Goal: Task Accomplishment & Management: Manage account settings

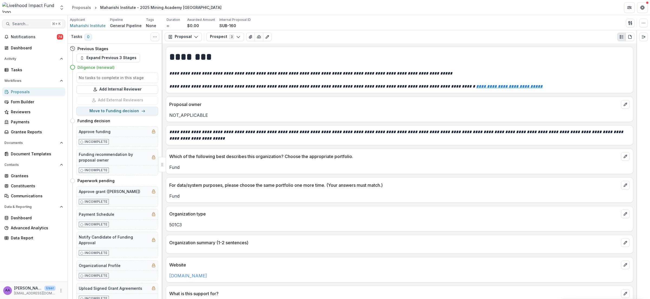
click at [22, 22] on span "Search..." at bounding box center [30, 24] width 37 height 5
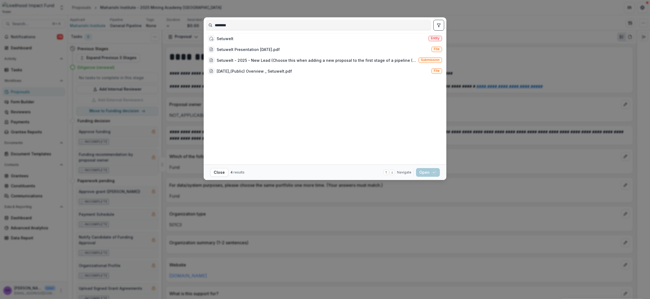
type input "********"
click at [245, 38] on div "Setuwelt Entity" at bounding box center [325, 38] width 238 height 11
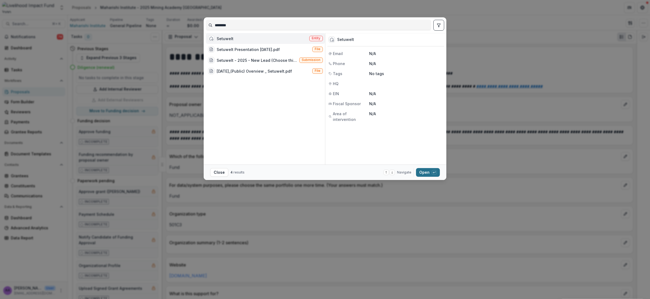
click at [425, 173] on button "Open with enter key" at bounding box center [428, 172] width 24 height 9
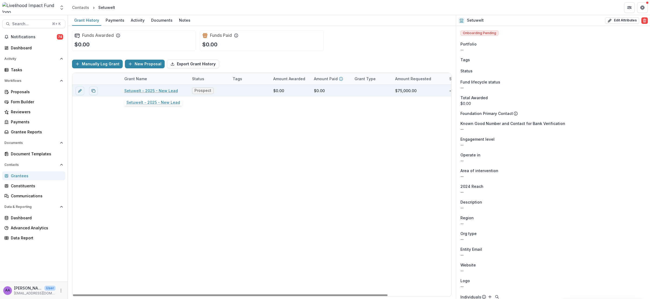
click at [160, 90] on link "Setuwelt - 2025 - New Lead" at bounding box center [151, 91] width 54 height 6
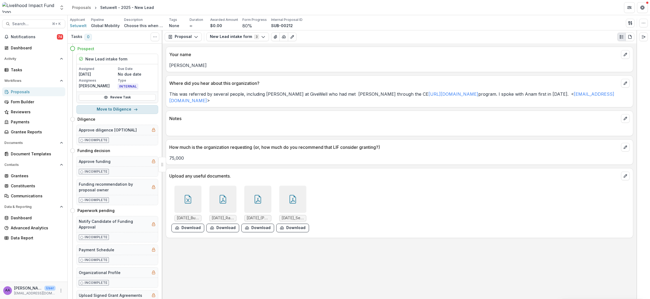
click at [126, 110] on button "Move to Diligence" at bounding box center [117, 109] width 82 height 9
select select "*********"
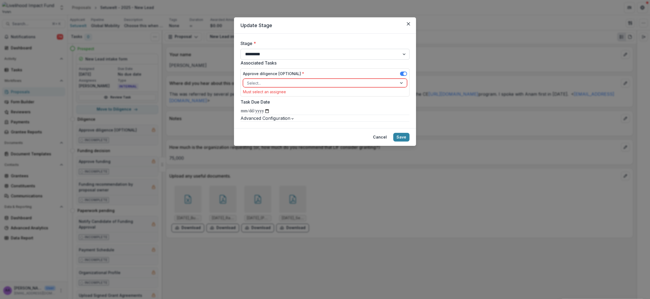
click at [263, 57] on select "**********" at bounding box center [324, 54] width 169 height 11
click at [240, 49] on select "**********" at bounding box center [324, 54] width 169 height 11
click at [400, 74] on span at bounding box center [403, 73] width 7 height 4
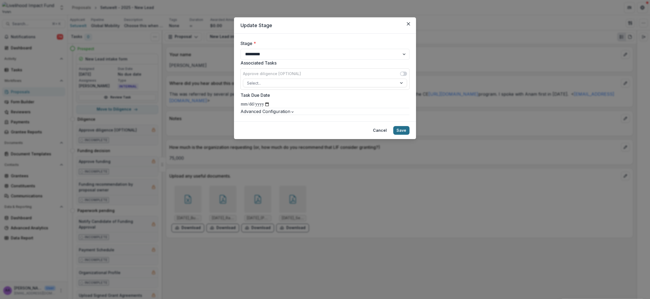
click at [401, 135] on button "Save" at bounding box center [401, 130] width 16 height 9
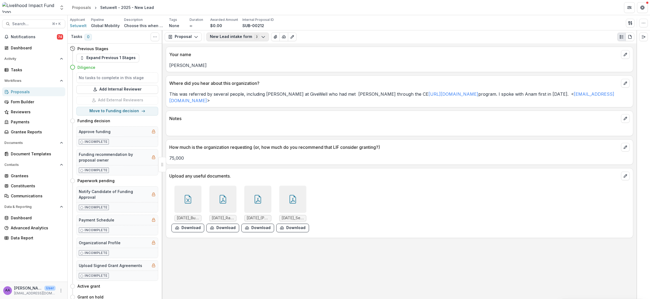
click at [236, 38] on button "New Lead intake form 3" at bounding box center [237, 36] width 63 height 9
click at [232, 64] on span "New Lead intake form Internal" at bounding box center [248, 66] width 64 height 6
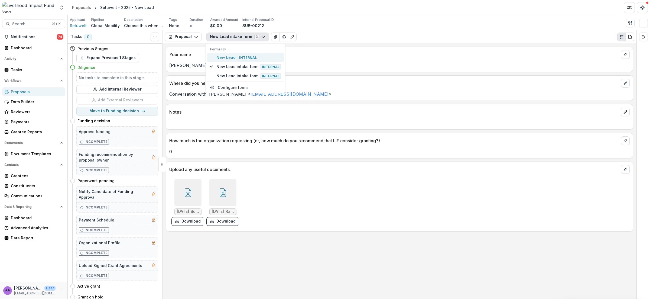
click at [228, 55] on span "New Lead Internal" at bounding box center [248, 57] width 64 height 6
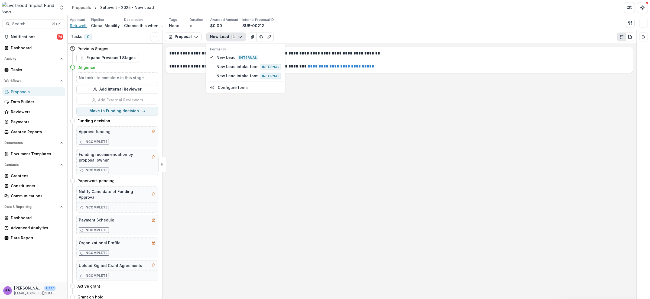
click at [79, 28] on span "Setuwelt" at bounding box center [78, 26] width 17 height 6
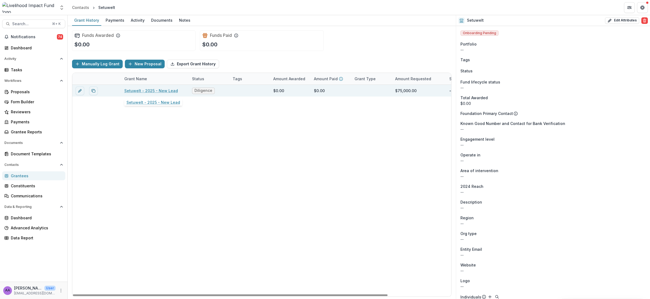
click at [139, 88] on link "Setuwelt - 2025 - New Lead" at bounding box center [151, 91] width 54 height 6
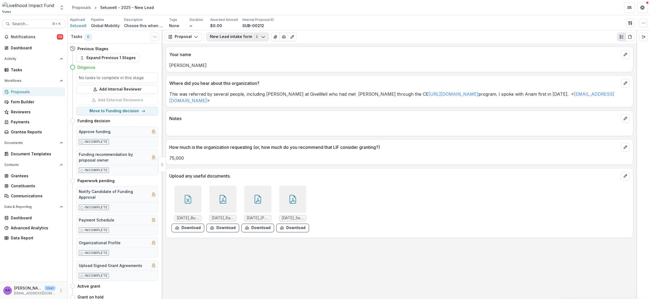
click at [242, 37] on button "New Lead intake form 3" at bounding box center [237, 36] width 63 height 9
click at [228, 84] on button "Configure forms" at bounding box center [245, 87] width 77 height 9
select select "****"
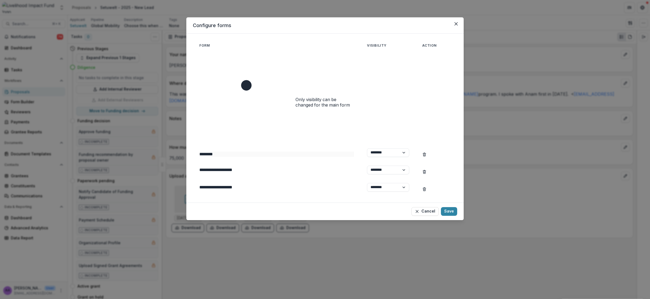
click at [262, 167] on input "**********" at bounding box center [276, 169] width 155 height 5
click at [373, 165] on select "****** ********" at bounding box center [388, 169] width 42 height 9
click at [455, 25] on icon "Close" at bounding box center [455, 23] width 3 height 3
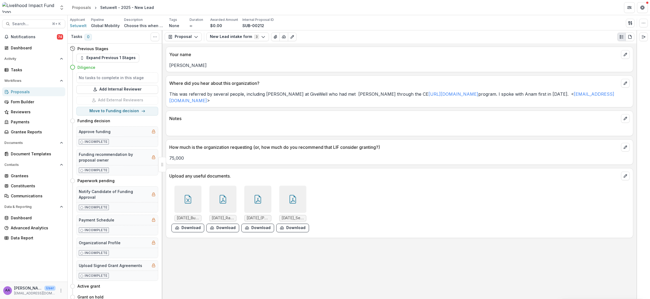
click at [259, 41] on div "Proposal Proposal Payments Reports Grant Agreements Board Summaries Bank Detail…" at bounding box center [399, 36] width 474 height 13
click at [256, 38] on button "New Lead intake form 3" at bounding box center [237, 36] width 63 height 9
click at [248, 62] on button "New Lead intake form Internal" at bounding box center [245, 66] width 77 height 9
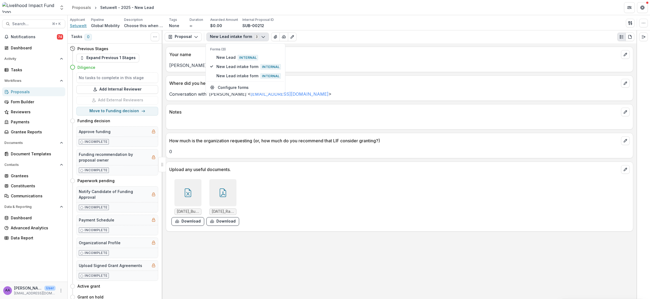
click at [77, 25] on span "Setuwelt" at bounding box center [78, 26] width 17 height 6
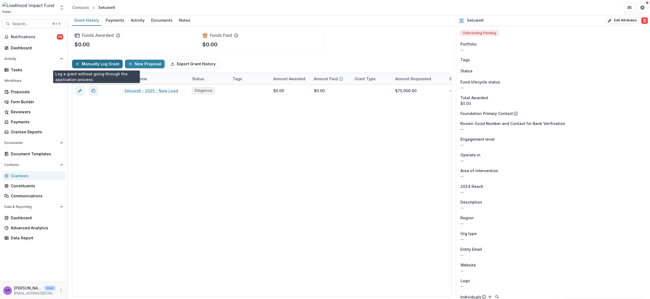
click at [89, 62] on button "Manually Log Grant" at bounding box center [97, 64] width 51 height 9
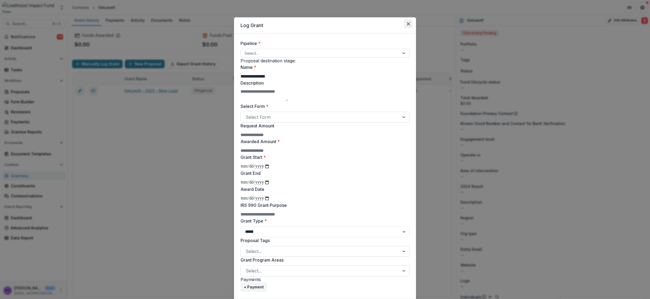
click at [411, 23] on button "Close" at bounding box center [408, 23] width 9 height 9
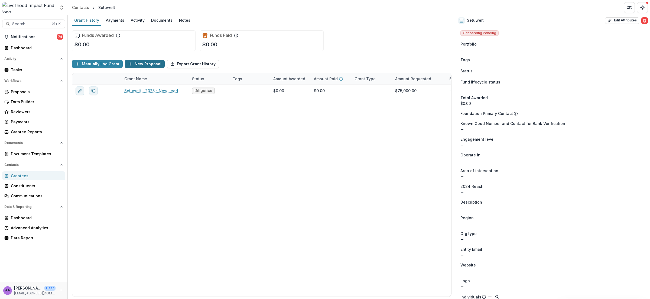
click at [154, 61] on button "New Proposal" at bounding box center [145, 64] width 40 height 9
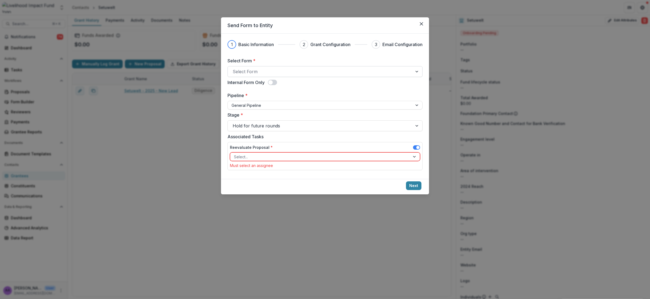
click at [273, 70] on div at bounding box center [319, 72] width 175 height 8
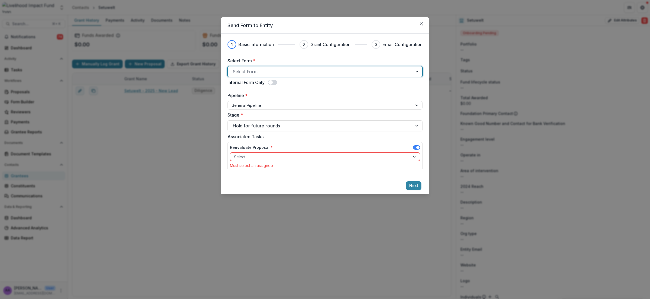
scroll to position [70, 0]
click at [273, 102] on div at bounding box center [319, 105] width 177 height 7
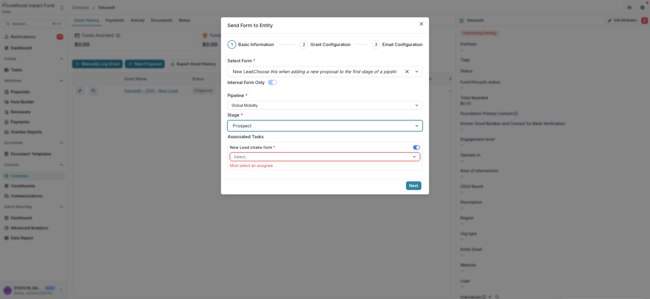
click at [263, 124] on div at bounding box center [319, 126] width 175 height 8
type input "*"
click at [415, 146] on span at bounding box center [416, 147] width 7 height 4
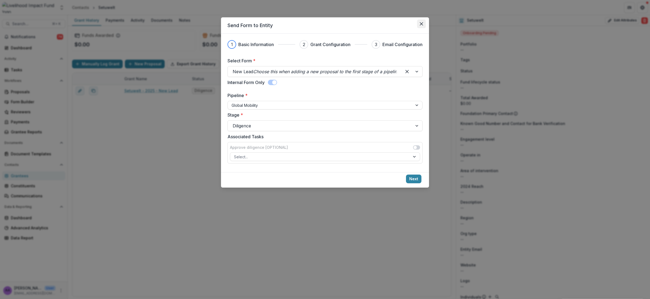
click at [419, 25] on button "Close" at bounding box center [421, 23] width 9 height 9
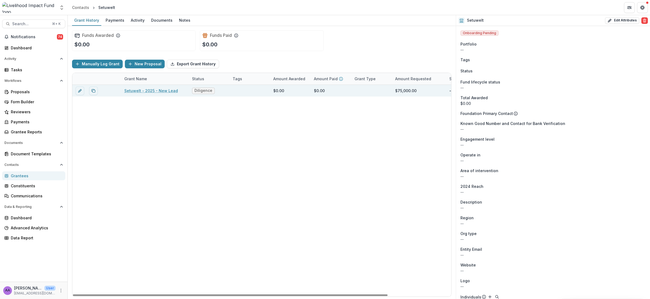
click at [161, 92] on link "Setuwelt - 2025 - New Lead" at bounding box center [151, 91] width 54 height 6
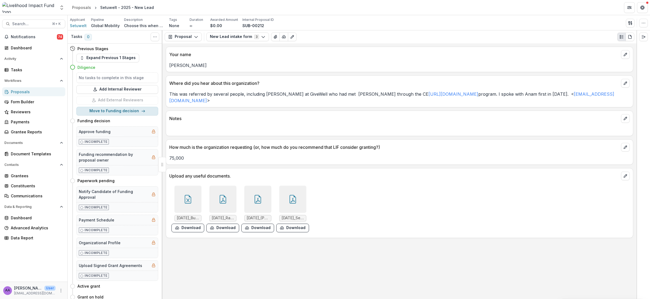
click at [119, 109] on button "Move to Funding decision" at bounding box center [117, 111] width 82 height 9
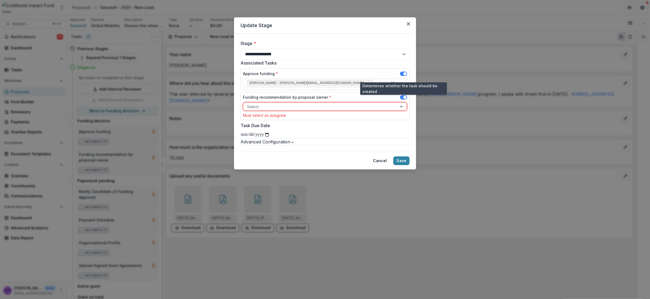
click at [400, 74] on span at bounding box center [403, 73] width 7 height 4
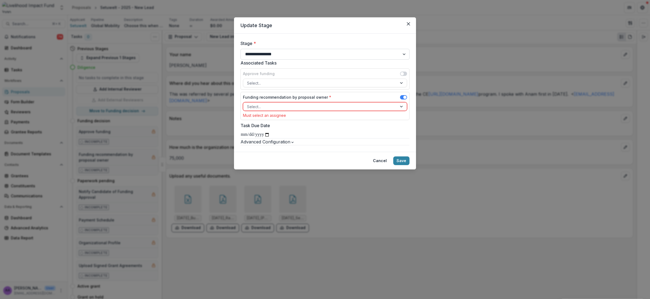
click at [299, 53] on select "**********" at bounding box center [324, 54] width 169 height 11
click at [240, 49] on select "**********" at bounding box center [324, 54] width 169 height 11
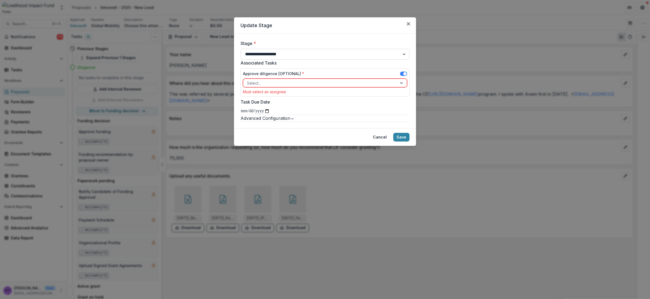
click at [274, 54] on select "**********" at bounding box center [324, 54] width 169 height 11
select select "********"
click at [240, 49] on select "**********" at bounding box center [324, 54] width 169 height 11
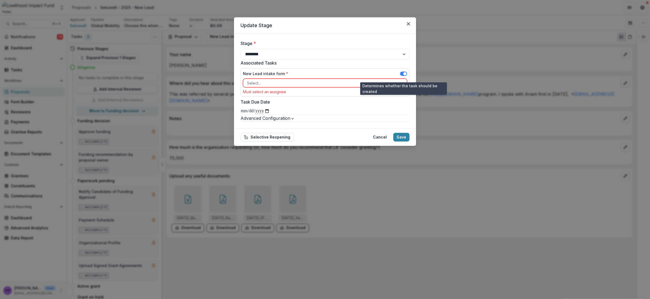
click at [401, 74] on span at bounding box center [403, 73] width 7 height 4
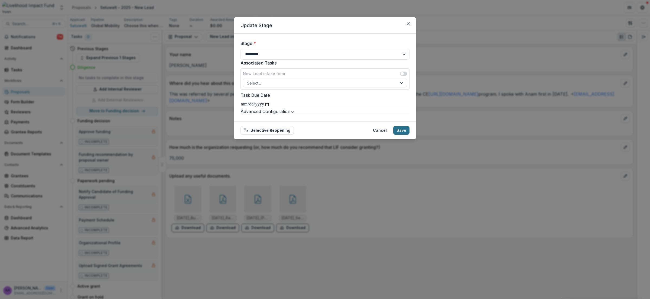
click at [404, 135] on button "Save" at bounding box center [401, 130] width 16 height 9
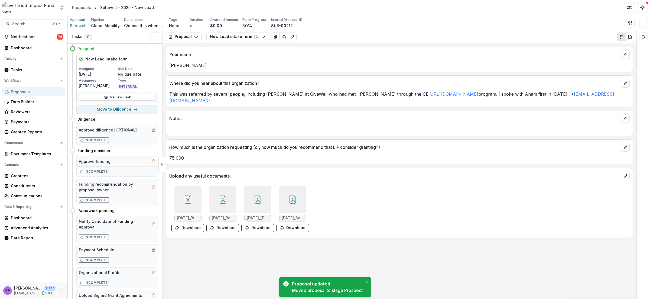
click at [60, 290] on icon "More" at bounding box center [61, 290] width 4 height 4
click at [89, 277] on link "User Settings" at bounding box center [97, 278] width 58 height 9
select select "****"
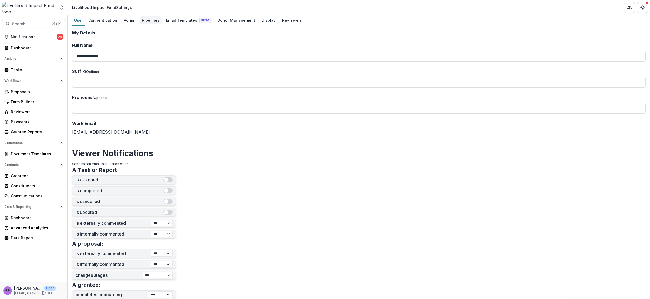
click at [140, 20] on div "Pipelines" at bounding box center [151, 20] width 22 height 8
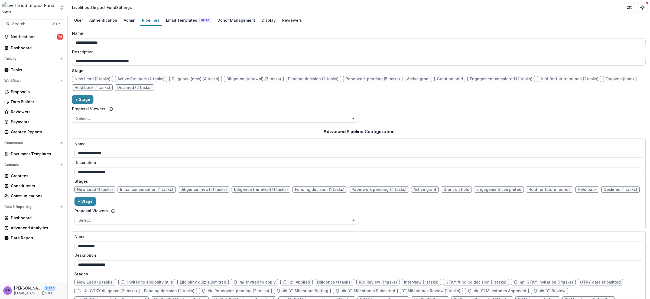
click at [189, 80] on span "Diligence (new) (4 tasks)" at bounding box center [196, 79] width 48 height 5
select select "******"
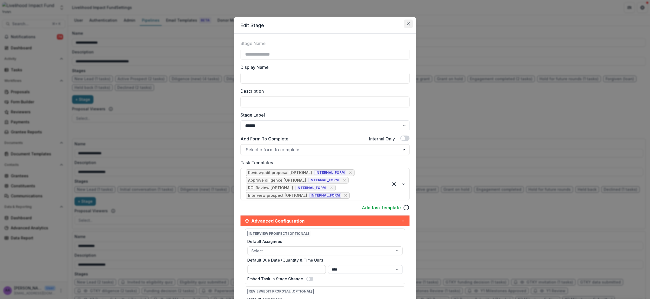
click at [408, 21] on button "Close" at bounding box center [408, 23] width 9 height 9
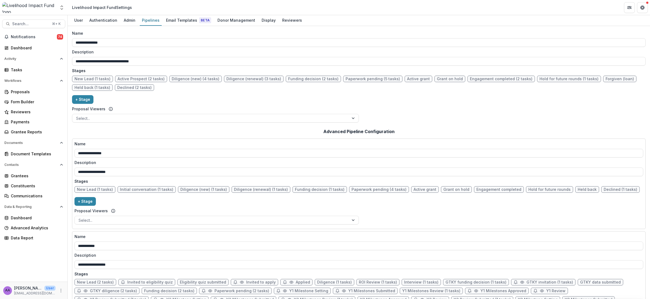
click at [244, 78] on span "Diligence (renewal) (3 tasks)" at bounding box center [253, 79] width 55 height 5
select select "******"
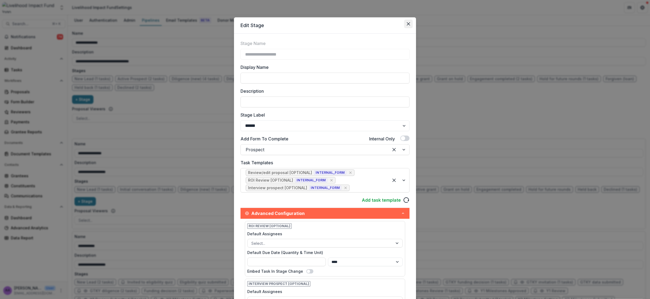
click at [408, 24] on icon "Close" at bounding box center [408, 23] width 3 height 3
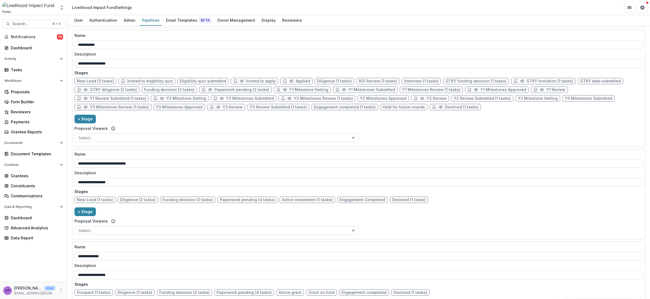
scroll to position [249, 0]
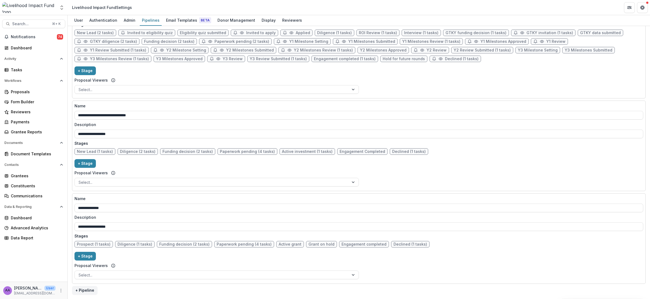
click at [137, 245] on span "Diligence (1 tasks)" at bounding box center [134, 244] width 35 height 5
select select "******"
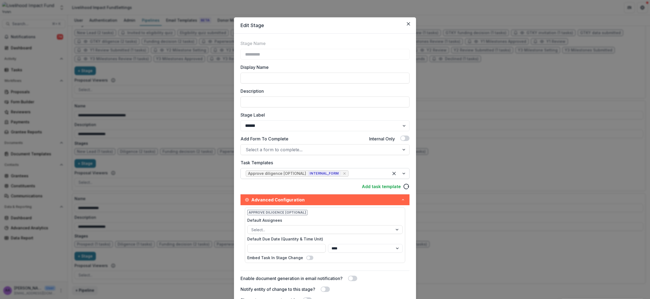
click at [352, 175] on div at bounding box center [366, 173] width 34 height 8
type input "******"
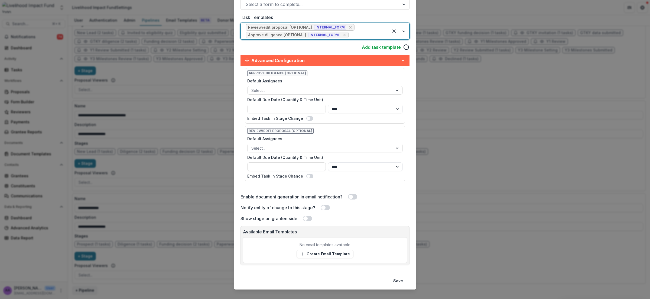
scroll to position [153, 0]
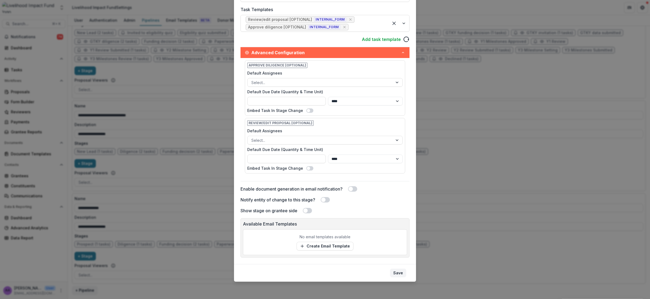
click at [397, 273] on button "Save" at bounding box center [398, 272] width 16 height 9
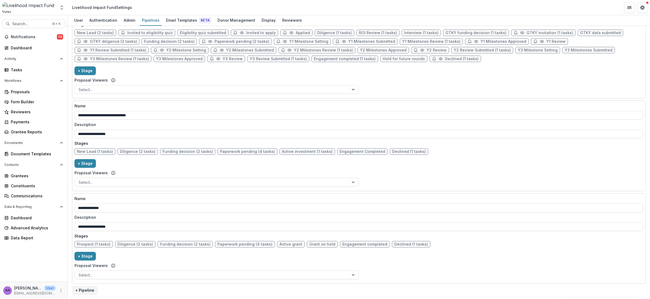
click at [192, 244] on span "Funding decision (2 tasks)" at bounding box center [185, 244] width 50 height 5
select select "******"
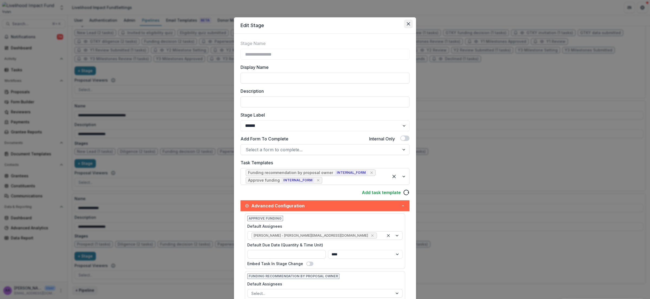
click at [408, 27] on button "Close" at bounding box center [408, 23] width 9 height 9
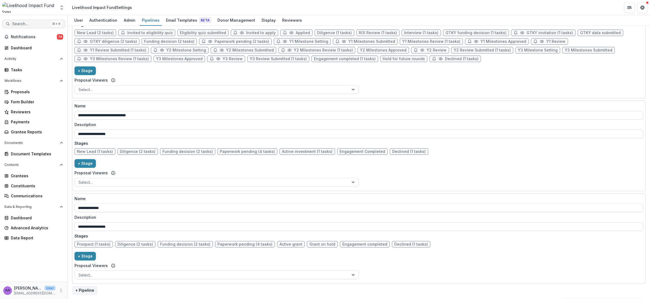
click at [21, 24] on span "Search..." at bounding box center [30, 24] width 37 height 5
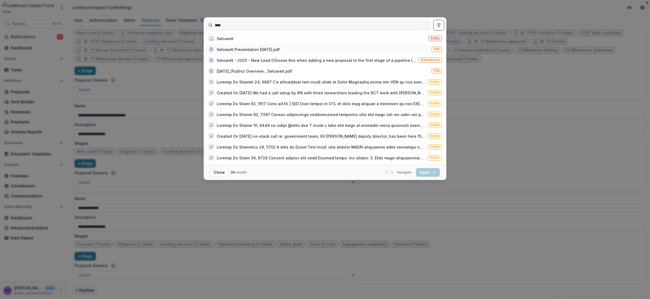
type input "****"
click at [221, 47] on div "Setuwelt Presentation August 2025.pdf File" at bounding box center [325, 49] width 238 height 11
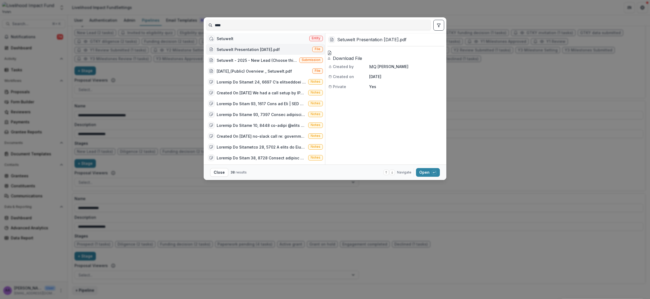
click at [227, 36] on div "Setuwelt Entity" at bounding box center [265, 38] width 119 height 11
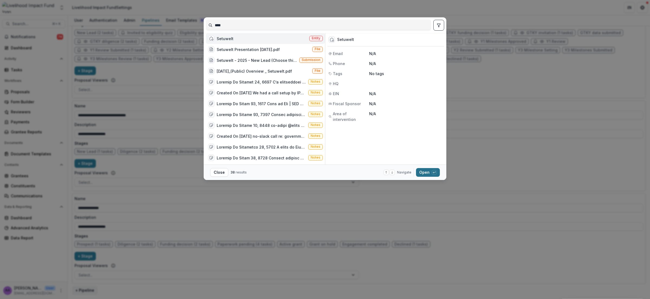
click at [422, 171] on button "Open with enter key" at bounding box center [428, 172] width 24 height 9
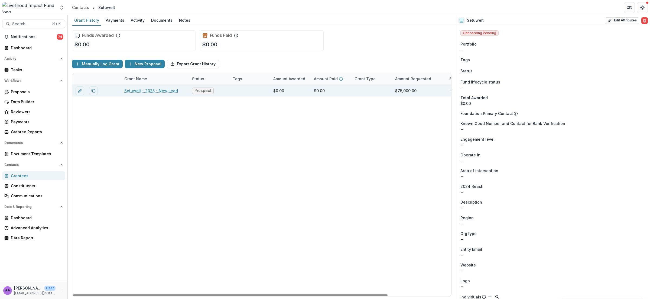
click at [147, 92] on link "Setuwelt - 2025 - New Lead" at bounding box center [151, 91] width 54 height 6
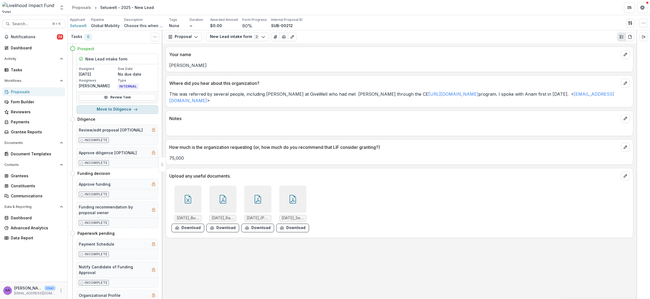
click at [120, 108] on button "Move to Diligence" at bounding box center [117, 109] width 82 height 9
select select "*********"
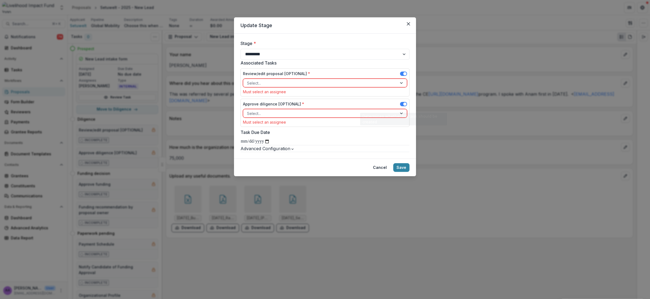
click at [402, 106] on span at bounding box center [403, 104] width 7 height 4
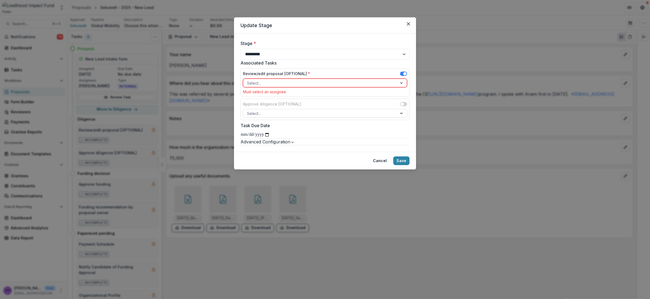
click at [331, 85] on div at bounding box center [320, 83] width 146 height 7
type input "****"
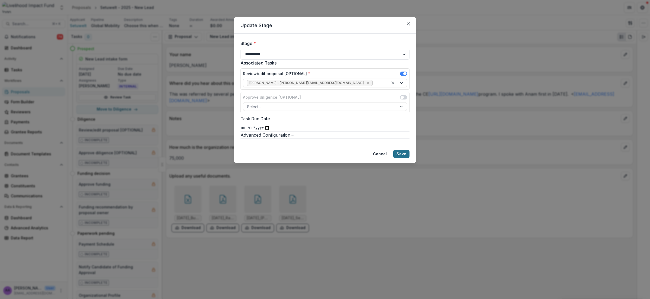
click at [404, 158] on button "Save" at bounding box center [401, 153] width 16 height 9
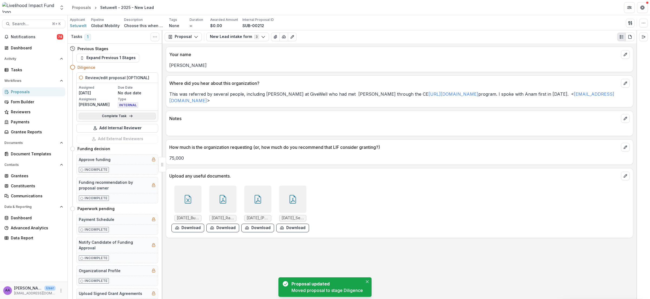
click at [110, 114] on link "Complete Task" at bounding box center [117, 116] width 77 height 6
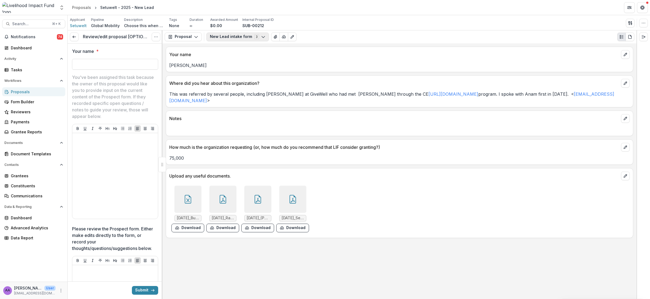
click at [238, 36] on button "New Lead intake form 3" at bounding box center [237, 36] width 63 height 9
click at [73, 40] on link at bounding box center [74, 36] width 9 height 9
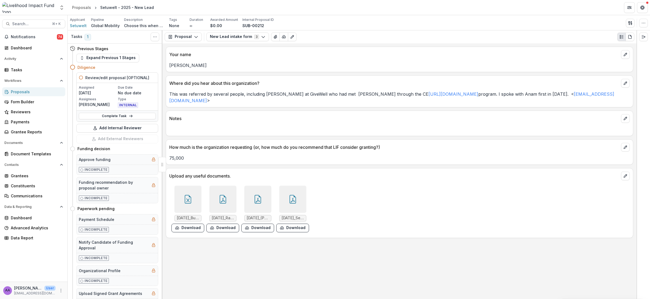
click at [60, 286] on div "AA Aude Anquetil User aude@lifund.org" at bounding box center [33, 290] width 61 height 11
click at [63, 289] on icon "More" at bounding box center [61, 290] width 4 height 4
click at [85, 281] on link "User Settings" at bounding box center [97, 278] width 58 height 9
select select "****"
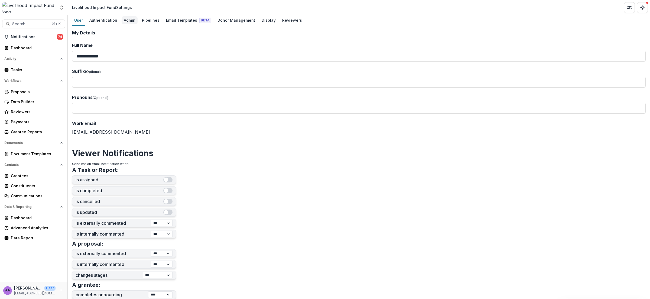
click at [127, 22] on div "Admin" at bounding box center [130, 20] width 16 height 8
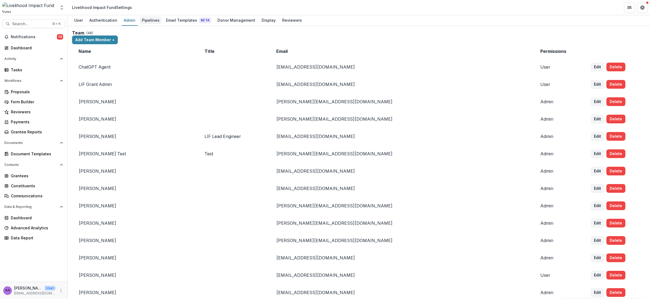
click at [146, 20] on div "Pipelines" at bounding box center [151, 20] width 22 height 8
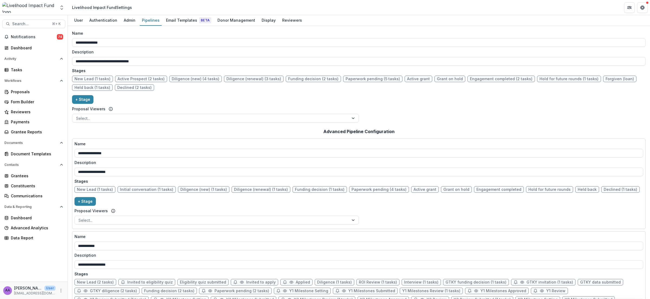
click at [140, 79] on span "Active Prospect (2 tasks)" at bounding box center [140, 79] width 47 height 5
select select "******"
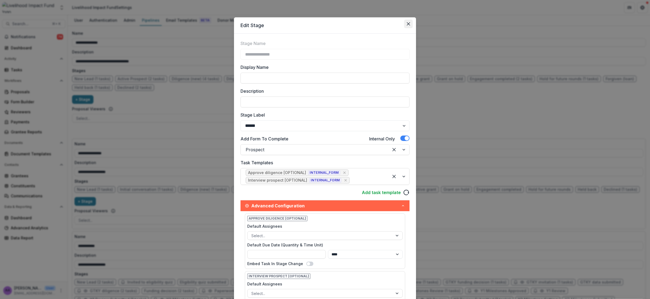
click at [407, 24] on icon "Close" at bounding box center [408, 23] width 3 height 3
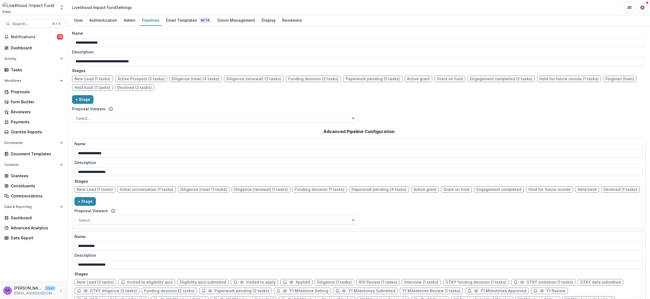
click at [201, 77] on span "Diligence (new) (4 tasks)" at bounding box center [196, 79] width 48 height 5
select select "******"
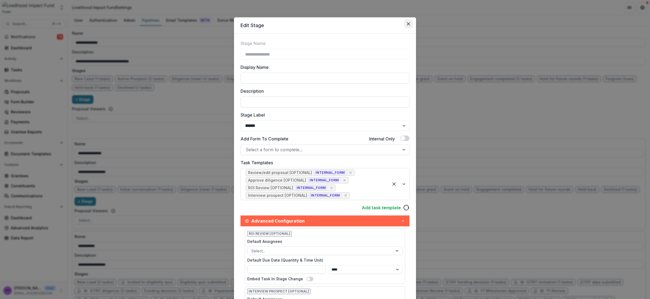
click at [408, 25] on icon "Close" at bounding box center [408, 23] width 3 height 3
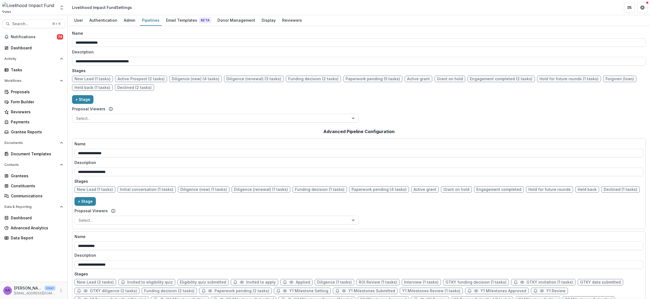
click at [98, 80] on span "New Lead (1 tasks)" at bounding box center [92, 79] width 36 height 5
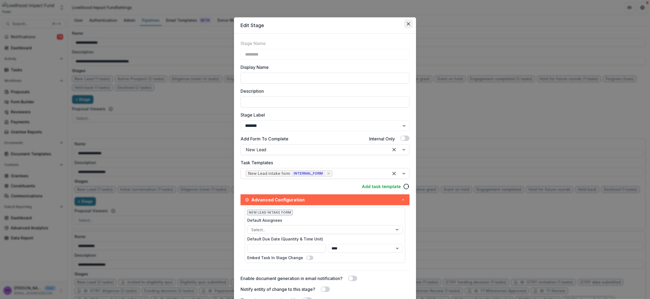
click at [409, 23] on icon "Close" at bounding box center [408, 23] width 3 height 3
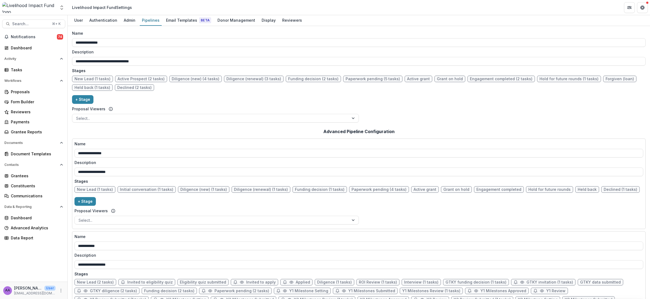
click at [130, 79] on span "Active Prospect (2 tasks)" at bounding box center [140, 79] width 47 height 5
select select "******"
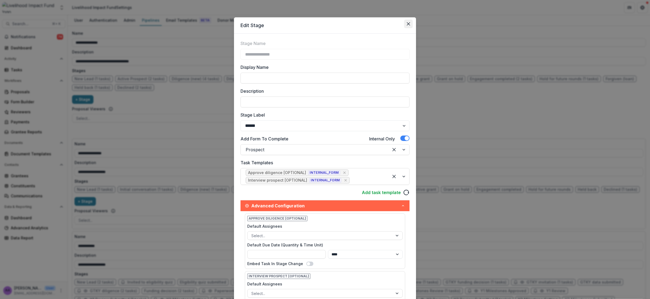
click at [407, 24] on icon "Close" at bounding box center [408, 23] width 3 height 3
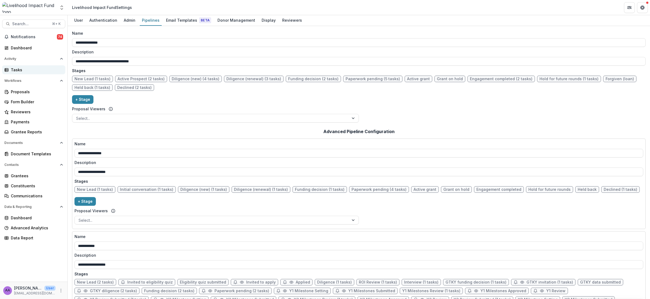
click at [17, 68] on div "Tasks" at bounding box center [36, 70] width 50 height 6
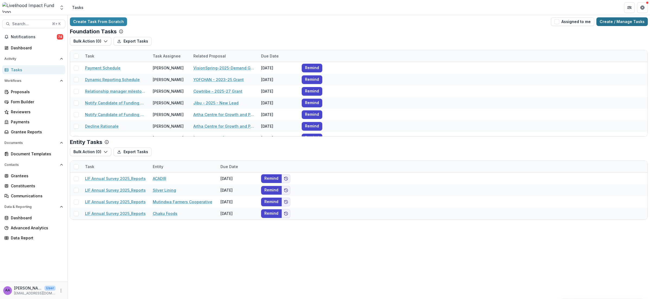
click at [611, 23] on link "Create / Manage Tasks" at bounding box center [621, 21] width 51 height 9
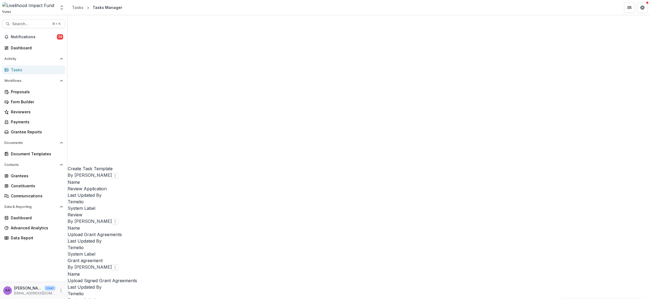
scroll to position [705, 0]
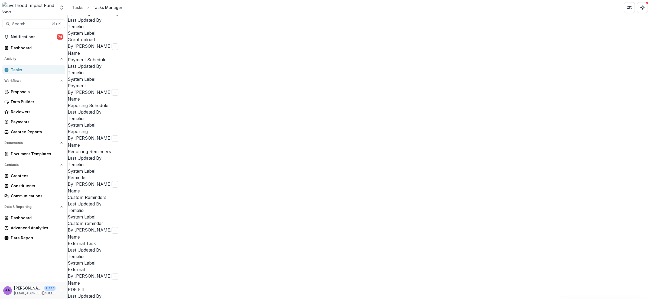
click at [299, 152] on link "Edit" at bounding box center [311, 152] width 66 height 9
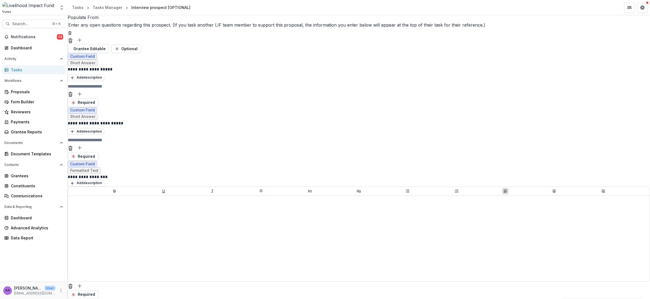
scroll to position [361, 0]
click at [103, 6] on div "Tasks Manager" at bounding box center [108, 8] width 30 height 6
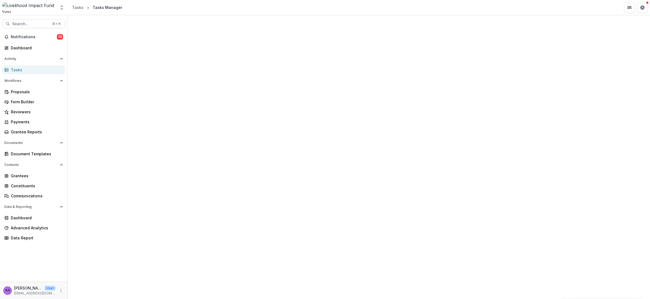
scroll to position [177, 0]
click at [537, 80] on link "View" at bounding box center [552, 81] width 66 height 9
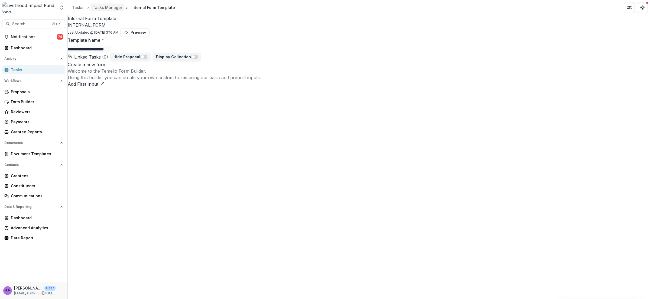
click at [110, 8] on div "Tasks Manager" at bounding box center [108, 8] width 30 height 6
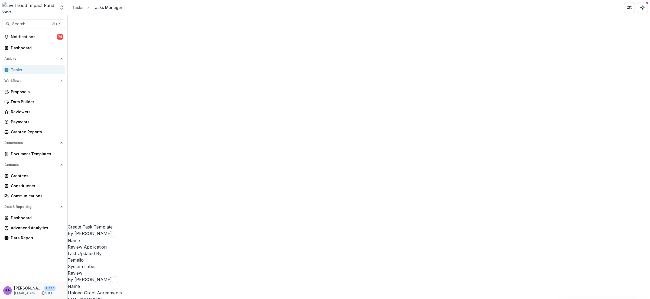
scroll to position [381, 0]
click at [461, 76] on link "Edit" at bounding box center [482, 77] width 66 height 9
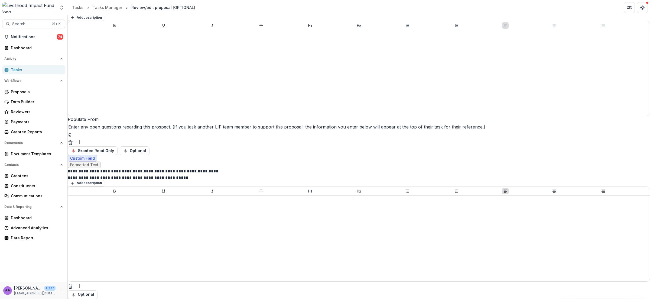
scroll to position [218, 0]
click at [102, 7] on div "Tasks Manager" at bounding box center [108, 8] width 30 height 6
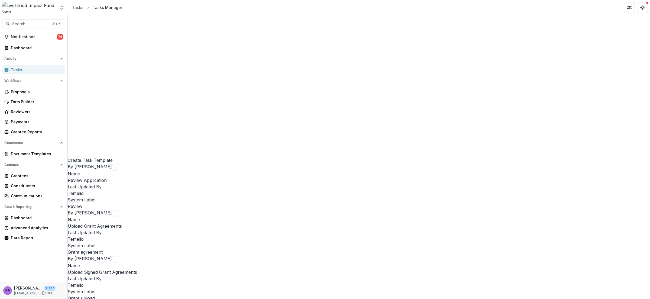
scroll to position [456, 0]
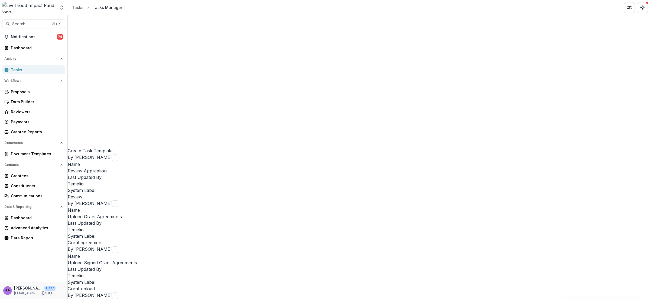
click at [466, 70] on link "Edit" at bounding box center [482, 68] width 66 height 9
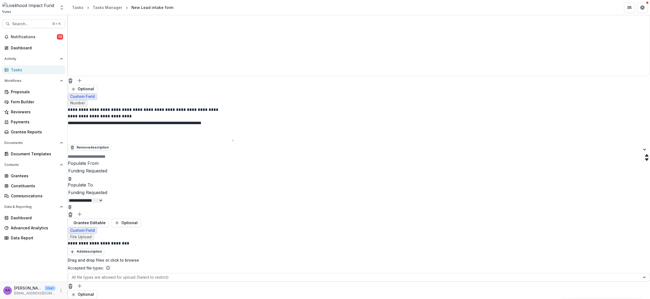
scroll to position [444, 0]
click at [106, 10] on link "Tasks Manager" at bounding box center [107, 8] width 34 height 8
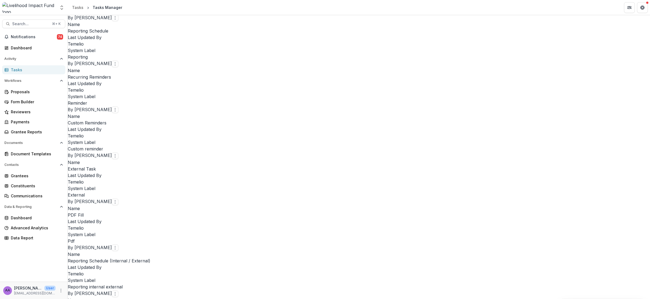
scroll to position [780, 0]
click at [25, 70] on div "Tasks" at bounding box center [36, 70] width 50 height 6
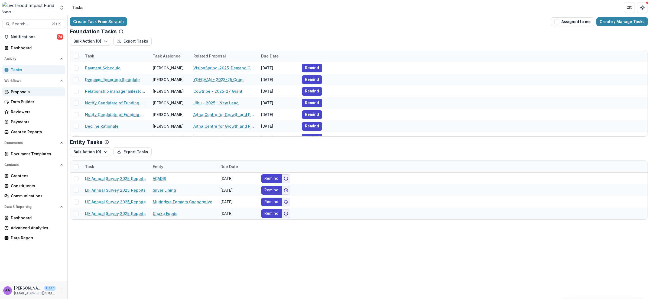
click at [21, 92] on div "Proposals" at bounding box center [36, 92] width 50 height 6
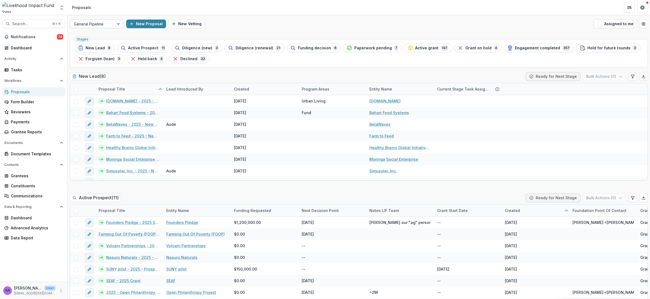
click at [97, 24] on div at bounding box center [92, 24] width 36 height 7
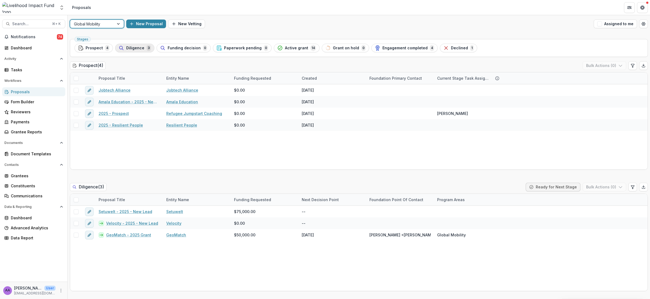
click at [128, 47] on span "Diligence" at bounding box center [135, 48] width 18 height 5
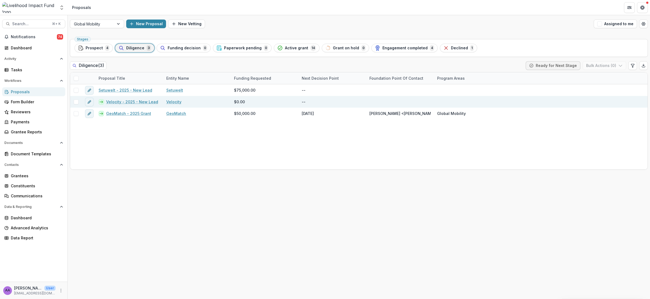
click at [132, 101] on link "Velocity - 2025 - New Lead" at bounding box center [132, 102] width 52 height 6
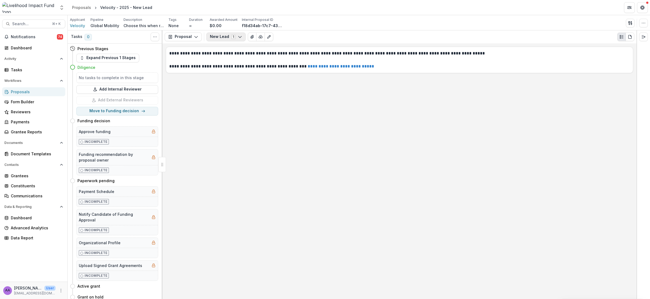
click at [238, 37] on icon "button" at bounding box center [240, 37] width 4 height 4
click at [38, 93] on div "Proposals" at bounding box center [36, 92] width 50 height 6
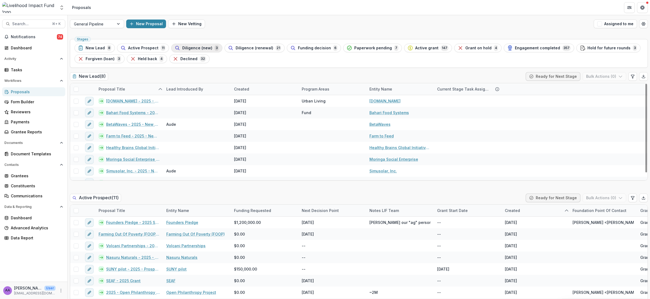
click at [204, 48] on span "Diligence (new)" at bounding box center [197, 48] width 30 height 5
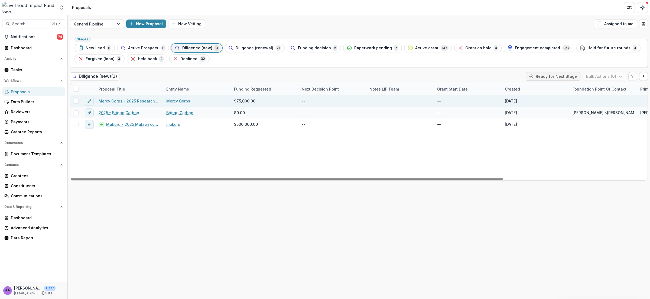
click at [118, 102] on link "Mercy Corps - 2025 Research Grant Job Tech Alliance" at bounding box center [129, 101] width 61 height 6
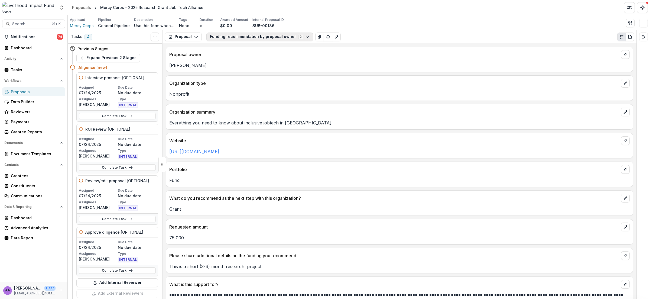
click at [258, 38] on button "Funding recommendation by proposal owner 2" at bounding box center [259, 36] width 107 height 9
click at [27, 25] on span "Search..." at bounding box center [30, 24] width 37 height 5
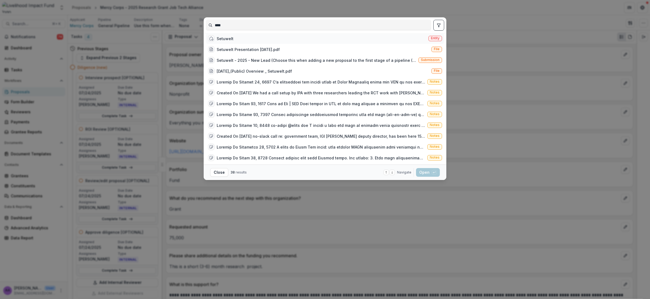
type input "****"
click at [253, 41] on div "Setuwelt Entity" at bounding box center [325, 38] width 238 height 11
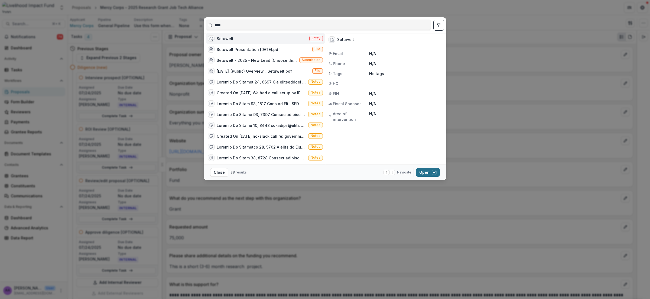
click at [425, 171] on button "Open with enter key" at bounding box center [428, 172] width 24 height 9
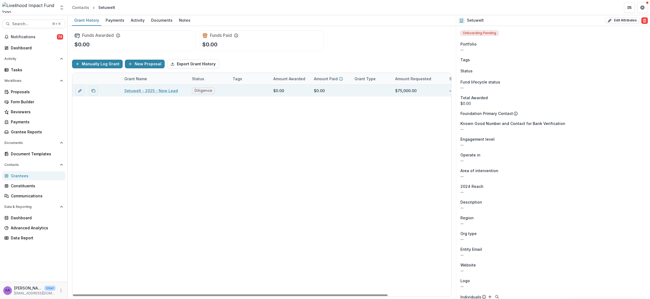
click at [162, 88] on link "Setuwelt - 2025 - New Lead" at bounding box center [151, 91] width 54 height 6
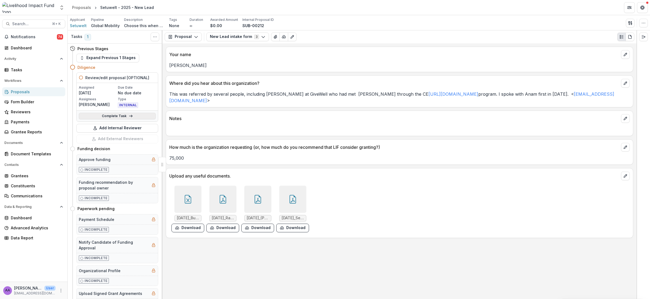
click at [100, 115] on link "Complete Task" at bounding box center [117, 116] width 77 height 6
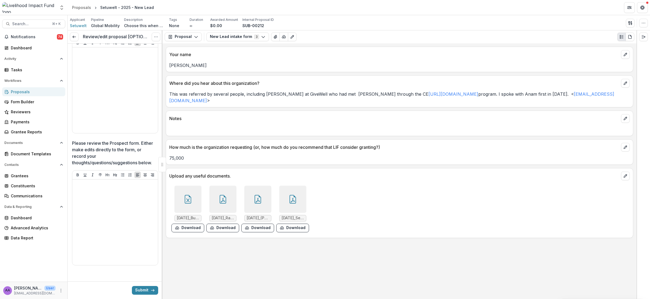
scroll to position [96, 0]
click at [191, 35] on button "Proposal" at bounding box center [183, 36] width 37 height 9
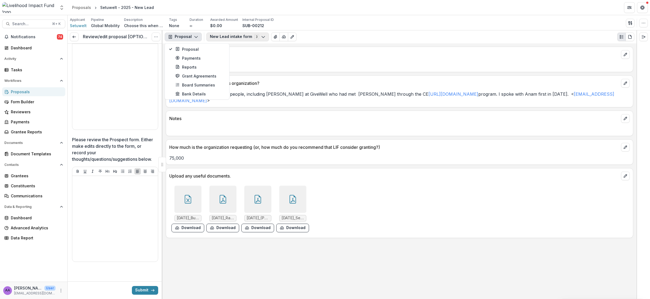
click at [229, 37] on button "New Lead intake form 3" at bounding box center [237, 36] width 63 height 9
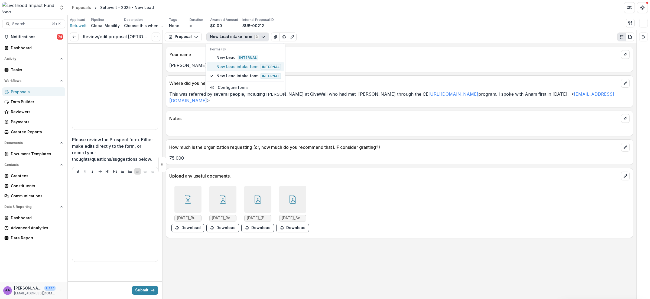
click at [227, 64] on span "New Lead intake form Internal" at bounding box center [248, 66] width 64 height 6
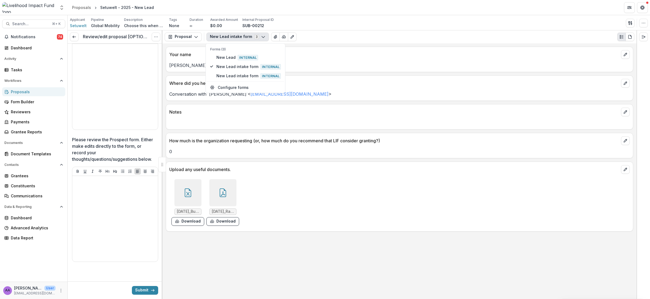
click at [34, 93] on div "Proposals" at bounding box center [36, 92] width 50 height 6
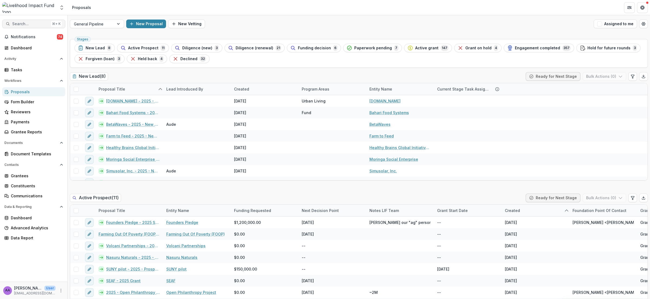
click at [25, 27] on button "Search... ⌘ + K" at bounding box center [33, 23] width 63 height 9
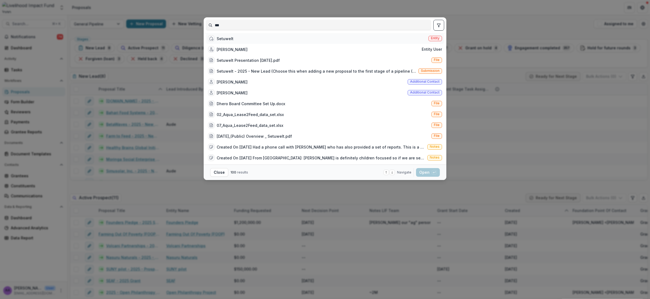
type input "***"
click at [224, 39] on div "Setuwelt" at bounding box center [225, 39] width 17 height 6
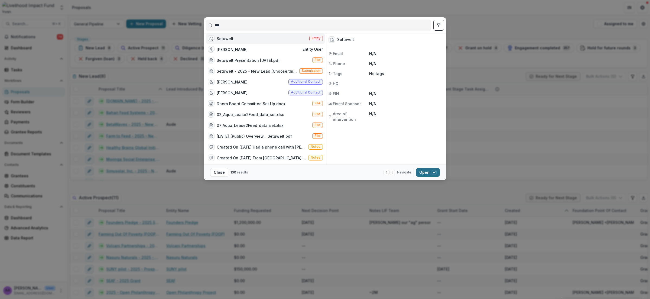
click at [421, 169] on button "Open with enter key" at bounding box center [428, 172] width 24 height 9
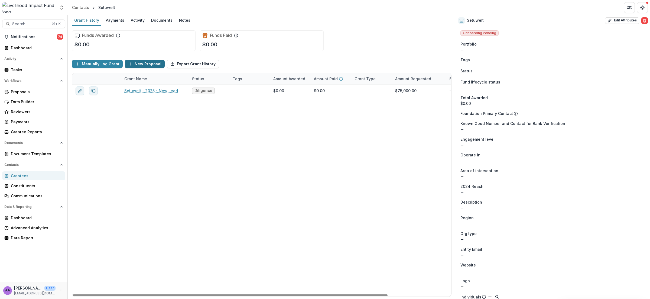
click at [142, 64] on button "New Proposal" at bounding box center [145, 64] width 40 height 9
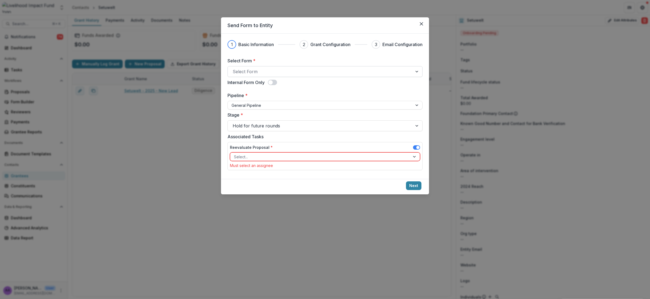
click at [262, 74] on div at bounding box center [319, 72] width 175 height 8
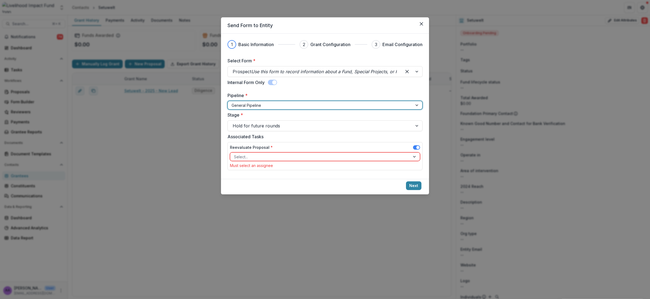
click at [256, 105] on div at bounding box center [319, 105] width 177 height 7
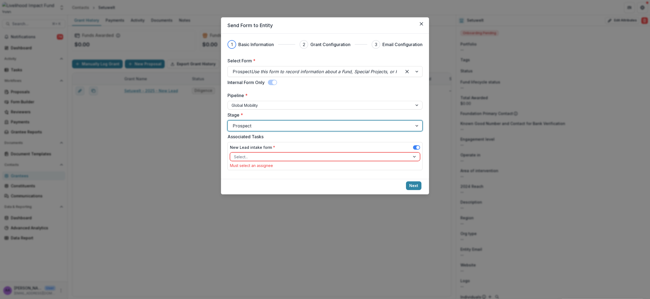
click at [363, 123] on div at bounding box center [319, 126] width 175 height 8
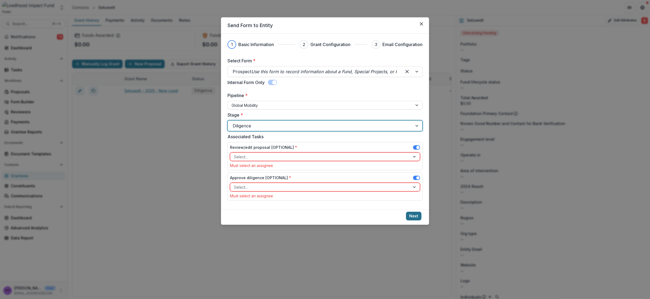
click at [415, 215] on button "Next" at bounding box center [413, 215] width 15 height 9
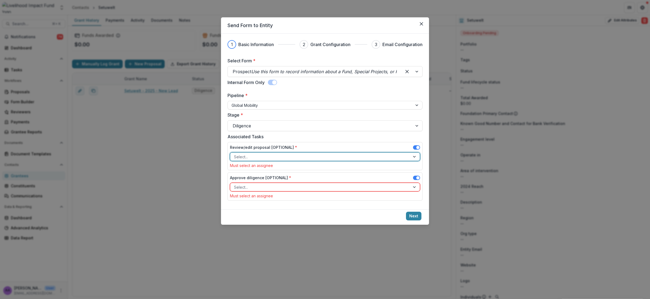
click at [333, 158] on div at bounding box center [320, 156] width 172 height 7
type input "****"
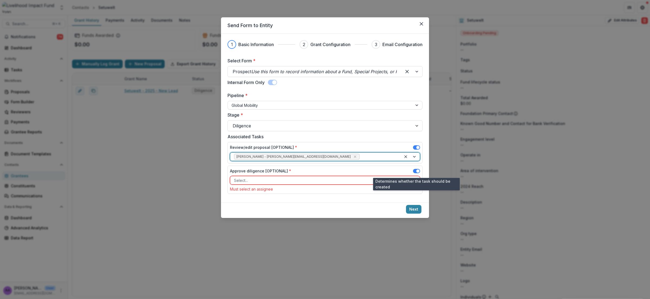
click at [417, 170] on span at bounding box center [417, 170] width 3 height 3
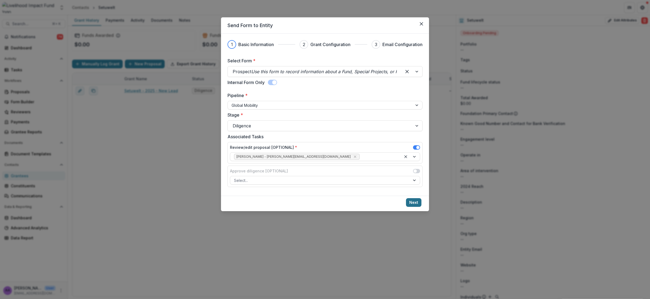
click at [417, 204] on button "Next" at bounding box center [413, 202] width 15 height 9
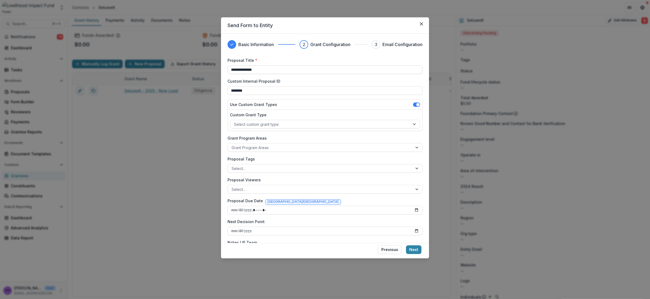
click at [232, 68] on input "**********" at bounding box center [324, 69] width 195 height 9
click at [297, 67] on input "**********" at bounding box center [324, 69] width 195 height 9
type input "**********"
click at [282, 123] on div at bounding box center [320, 124] width 172 height 7
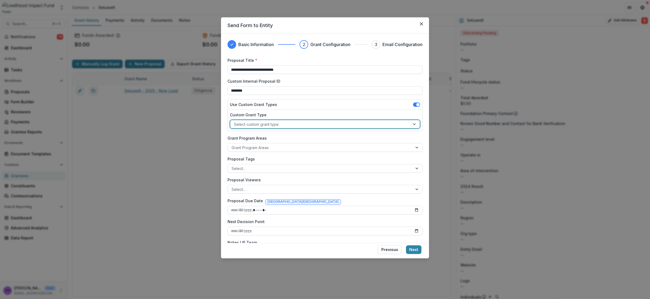
click at [250, 143] on div "Grant Program Areas" at bounding box center [320, 147] width 185 height 8
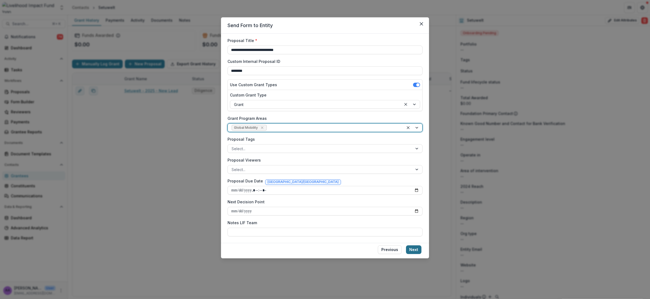
click at [415, 246] on button "Next" at bounding box center [413, 249] width 15 height 9
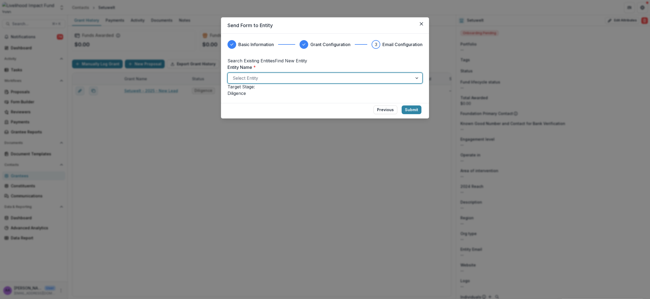
click at [328, 82] on div at bounding box center [319, 78] width 175 height 8
type input "****"
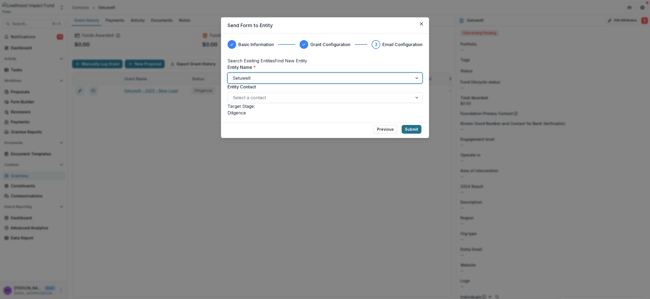
click at [411, 133] on button "Submit" at bounding box center [411, 129] width 20 height 9
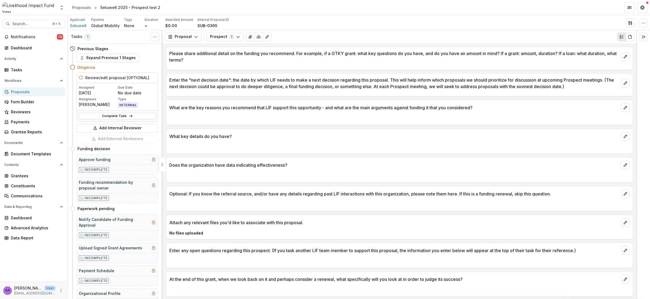
scroll to position [296, 0]
click at [81, 25] on span "Setuwelt" at bounding box center [78, 26] width 17 height 6
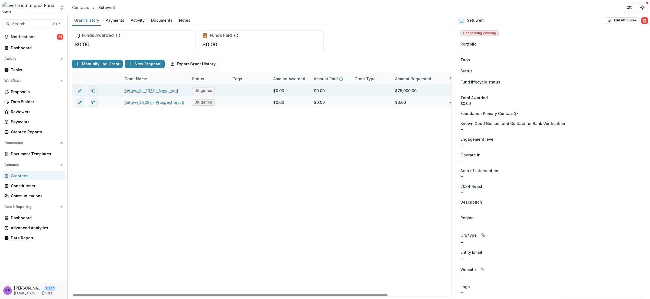
click at [153, 89] on link "Setuwelt - 2025 - New Lead" at bounding box center [151, 91] width 54 height 6
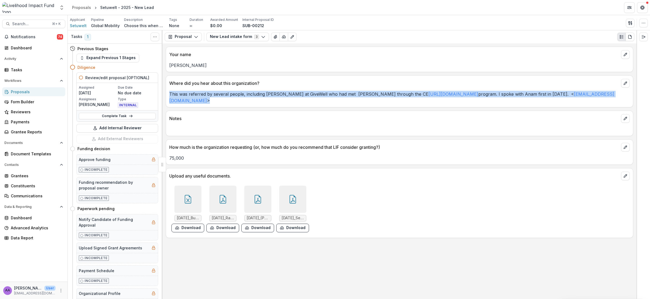
drag, startPoint x: 227, startPoint y: 102, endPoint x: 169, endPoint y: 94, distance: 57.9
click at [169, 94] on p "This was referred by several people, including Erin Crossett at GiveWell who ha…" at bounding box center [399, 97] width 460 height 13
copy p "This was referred by several people, including Erin Crossett at GiveWell who ha…"
click at [189, 227] on button "Download" at bounding box center [187, 227] width 33 height 9
click at [220, 228] on button "Download" at bounding box center [222, 227] width 33 height 9
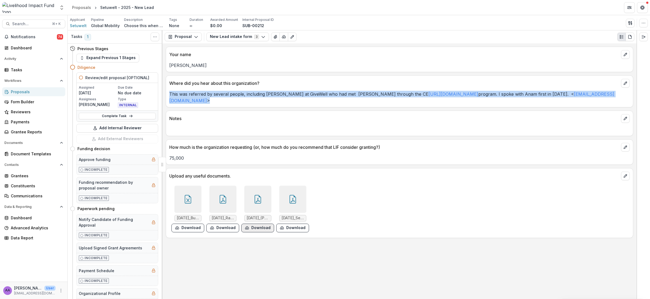
click at [253, 229] on button "Download" at bounding box center [257, 227] width 33 height 9
click at [287, 228] on button "Download" at bounding box center [292, 227] width 33 height 9
click at [234, 34] on button "New Lead intake form 3" at bounding box center [237, 36] width 63 height 9
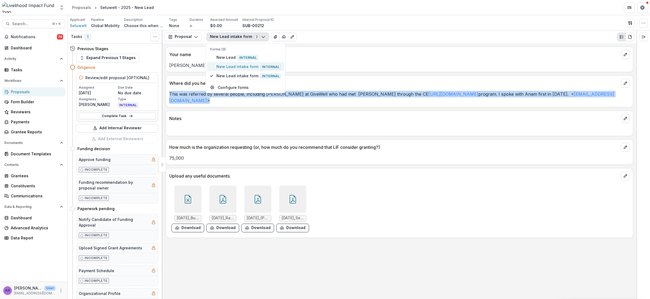
click at [233, 64] on span "New Lead intake form Internal" at bounding box center [248, 66] width 64 height 6
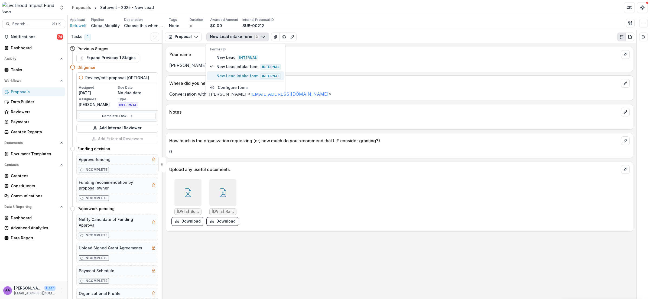
click at [236, 74] on span "New Lead intake form Internal" at bounding box center [248, 76] width 64 height 6
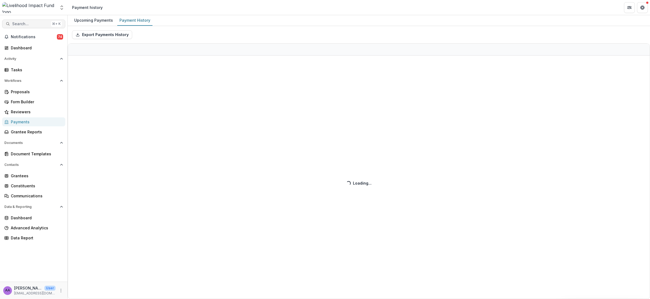
click at [32, 24] on span "Search..." at bounding box center [30, 24] width 37 height 5
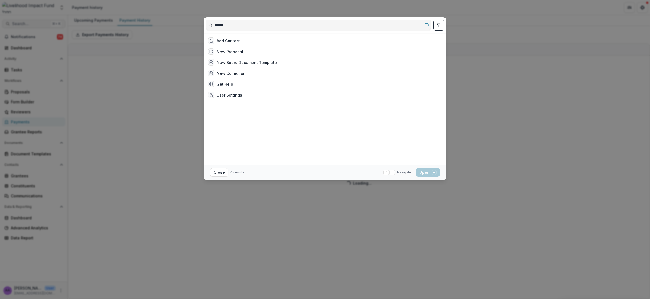
type input "*******"
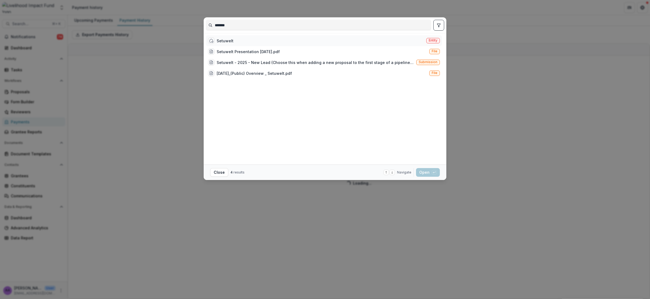
click at [236, 42] on div "Setuwelt Entity" at bounding box center [324, 40] width 236 height 11
click at [228, 40] on div "Setuwelt" at bounding box center [225, 41] width 17 height 6
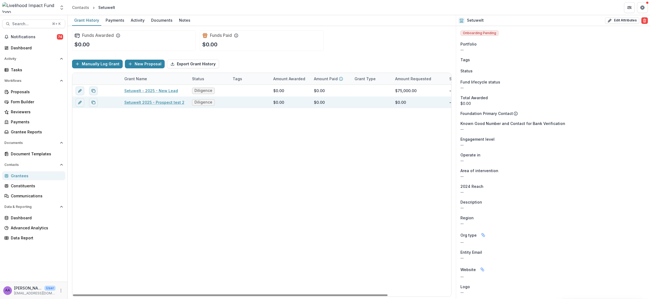
click at [162, 101] on link "Setuwelt 2025 - Prospect test 2" at bounding box center [154, 102] width 60 height 6
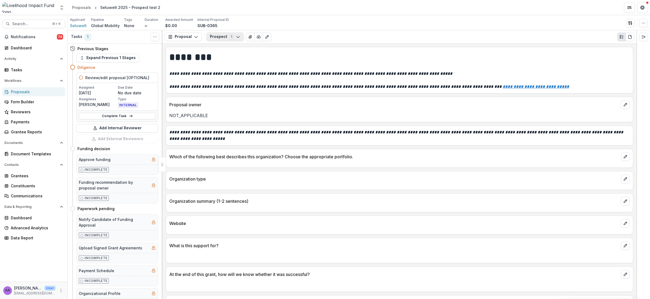
click at [224, 34] on button "Prospect 1" at bounding box center [224, 36] width 37 height 9
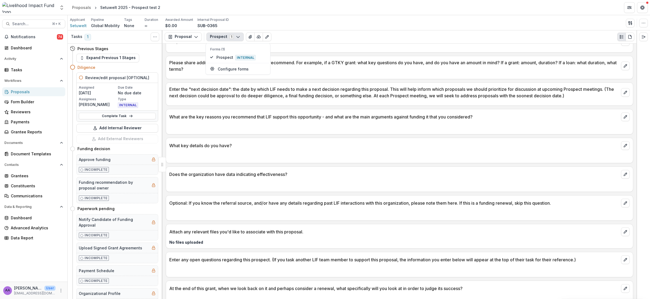
scroll to position [296, 0]
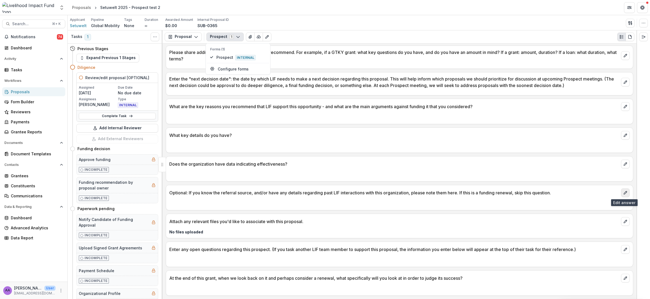
click at [621, 193] on button "edit" at bounding box center [625, 192] width 9 height 9
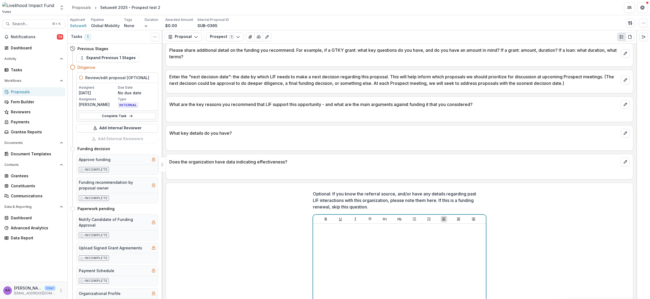
click at [399, 239] on div at bounding box center [399, 265] width 168 height 81
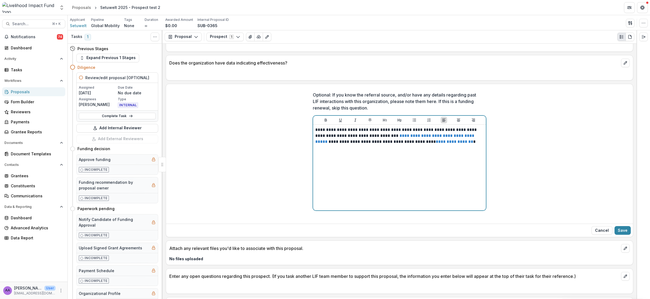
scroll to position [395, 0]
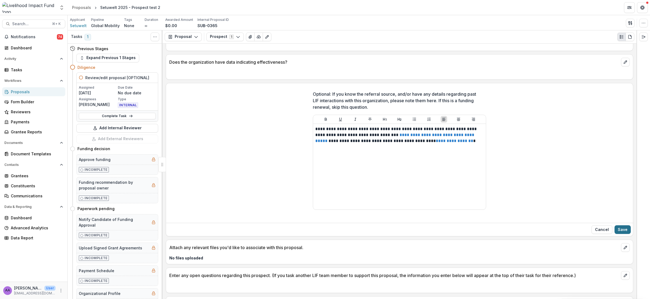
click at [620, 229] on button "Save" at bounding box center [622, 229] width 16 height 9
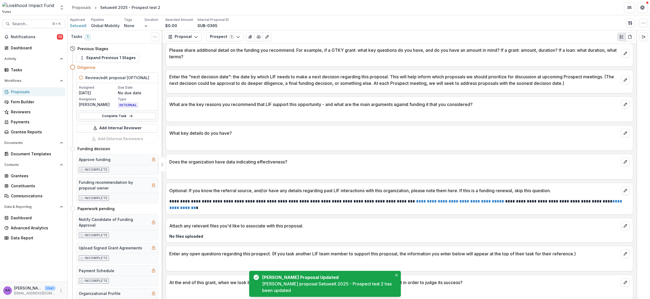
scroll to position [302, 0]
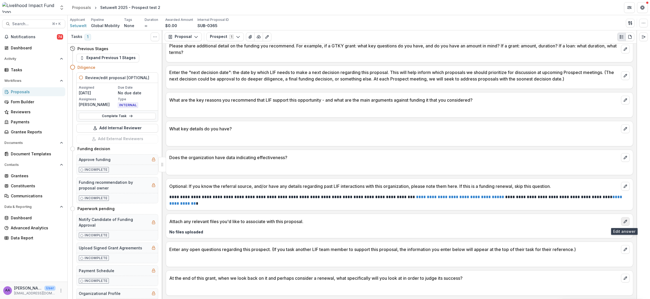
click at [623, 221] on icon "edit" at bounding box center [625, 221] width 4 height 4
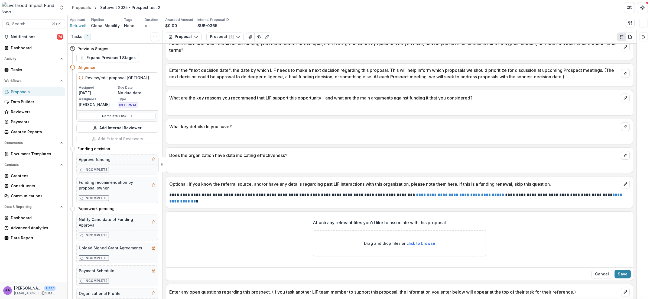
click at [420, 243] on span "click to browse" at bounding box center [420, 243] width 29 height 5
type input "**********"
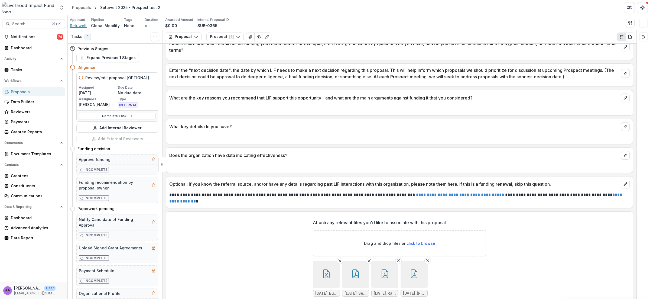
click at [84, 24] on span "Setuwelt" at bounding box center [78, 26] width 17 height 6
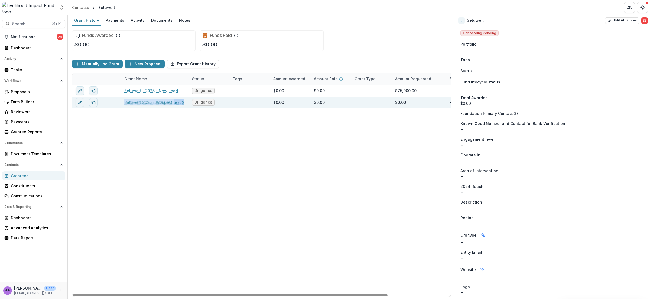
click at [156, 99] on link "Setuwelt 2025 - Prospect test 2" at bounding box center [154, 102] width 60 height 6
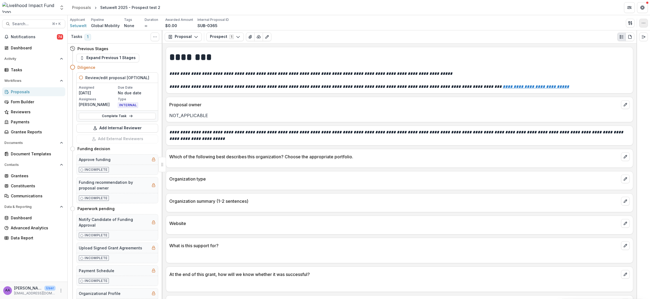
click at [642, 22] on icon "button" at bounding box center [643, 23] width 4 height 4
click at [618, 35] on button "Edit Attributes" at bounding box center [617, 35] width 58 height 9
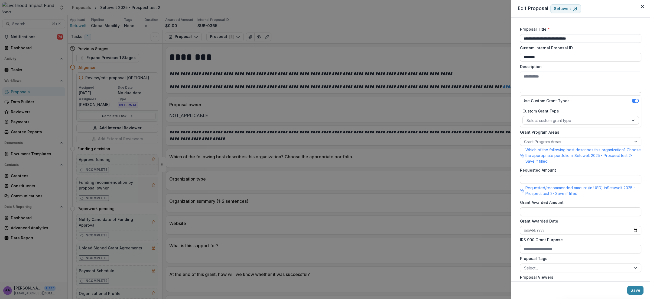
drag, startPoint x: 582, startPoint y: 39, endPoint x: 539, endPoint y: 39, distance: 42.8
click at [539, 39] on input "**********" at bounding box center [580, 38] width 121 height 9
type input "**********"
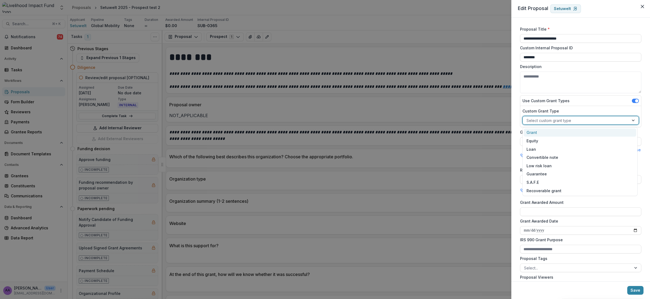
click at [547, 124] on div "Select custom grant type" at bounding box center [575, 120] width 106 height 8
click at [540, 133] on div "Grant" at bounding box center [579, 132] width 112 height 8
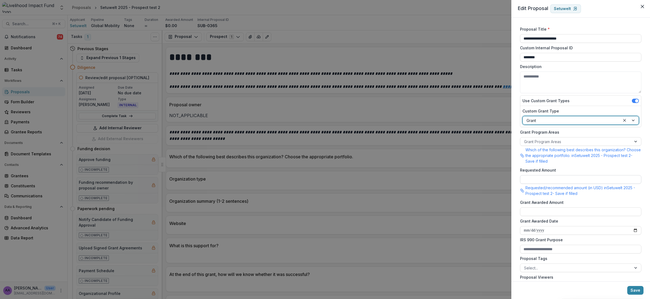
click at [534, 179] on input "Requested Amount" at bounding box center [580, 179] width 121 height 9
type input "*******"
click at [636, 289] on button "Save" at bounding box center [635, 290] width 16 height 9
